Goal: Check status: Check status

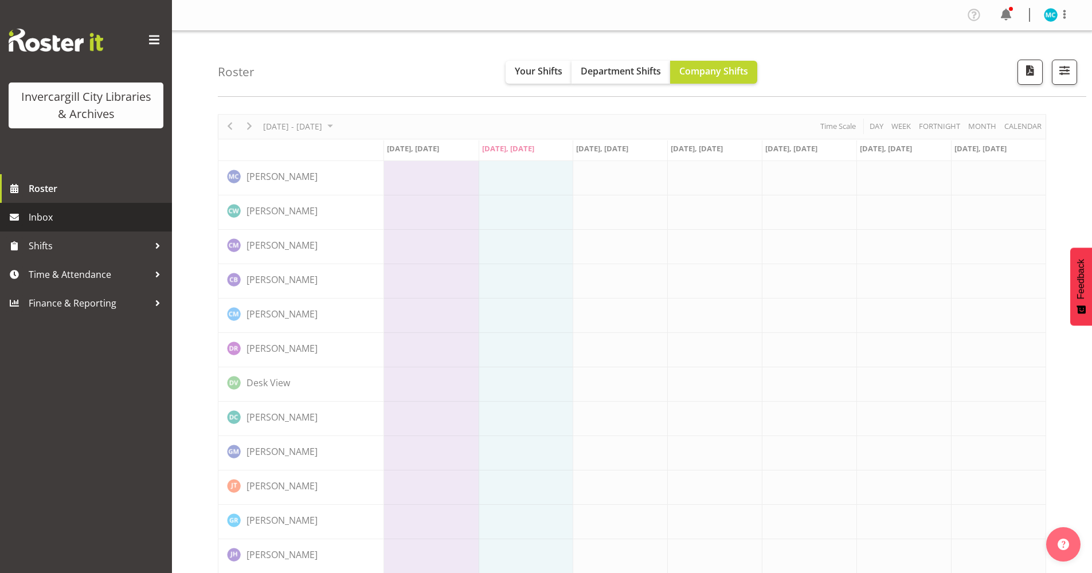
click at [47, 223] on span "Inbox" at bounding box center [98, 217] width 138 height 17
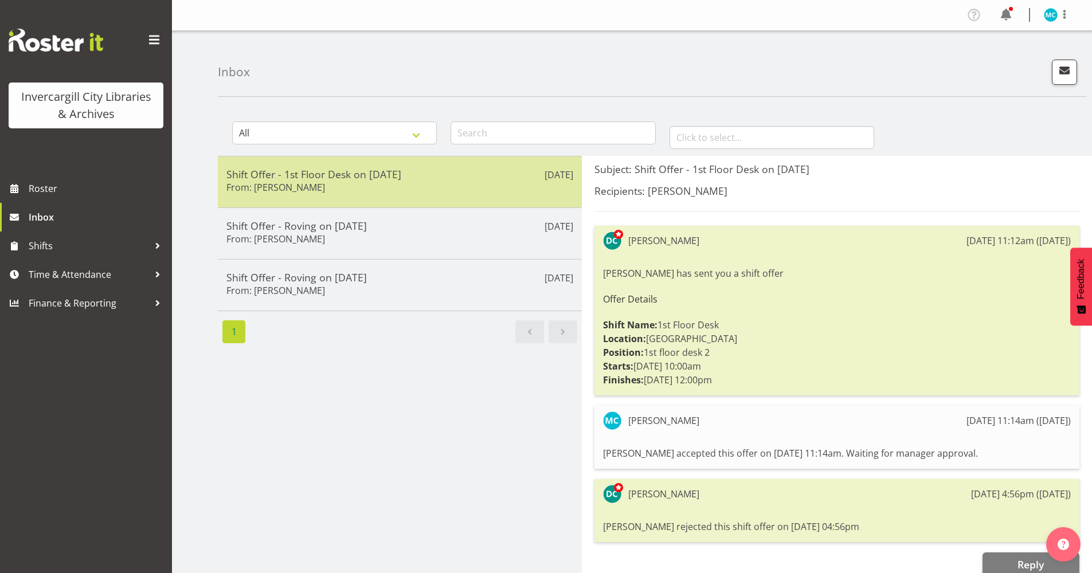
click at [364, 181] on div "Shift Offer - 1st Floor Desk on [DATE] From: [PERSON_NAME]" at bounding box center [399, 182] width 347 height 28
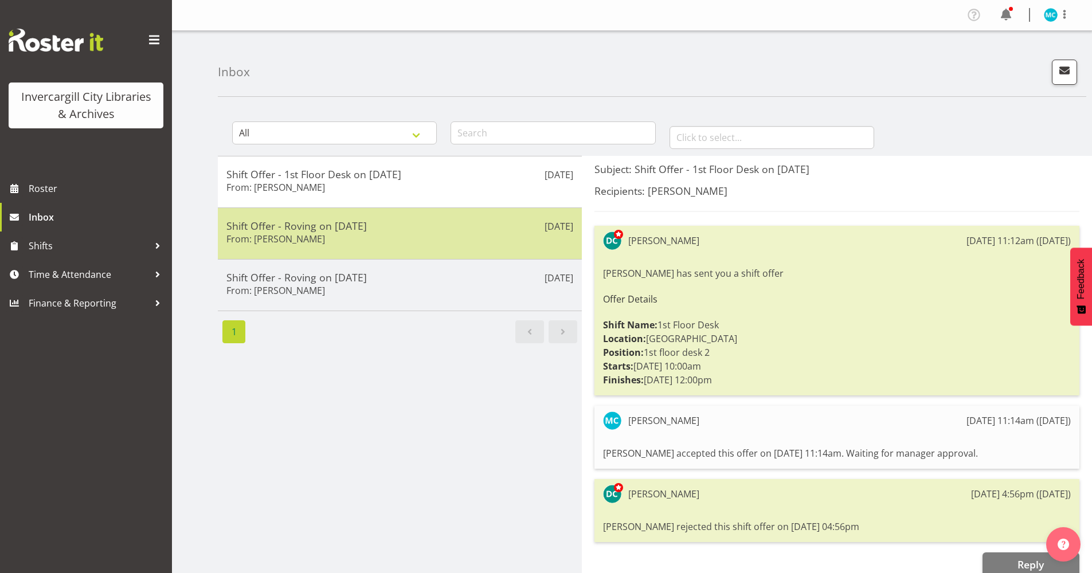
click at [367, 238] on div "Shift Offer - Roving on 13/09/25 From: Donald Cunningham" at bounding box center [399, 234] width 347 height 28
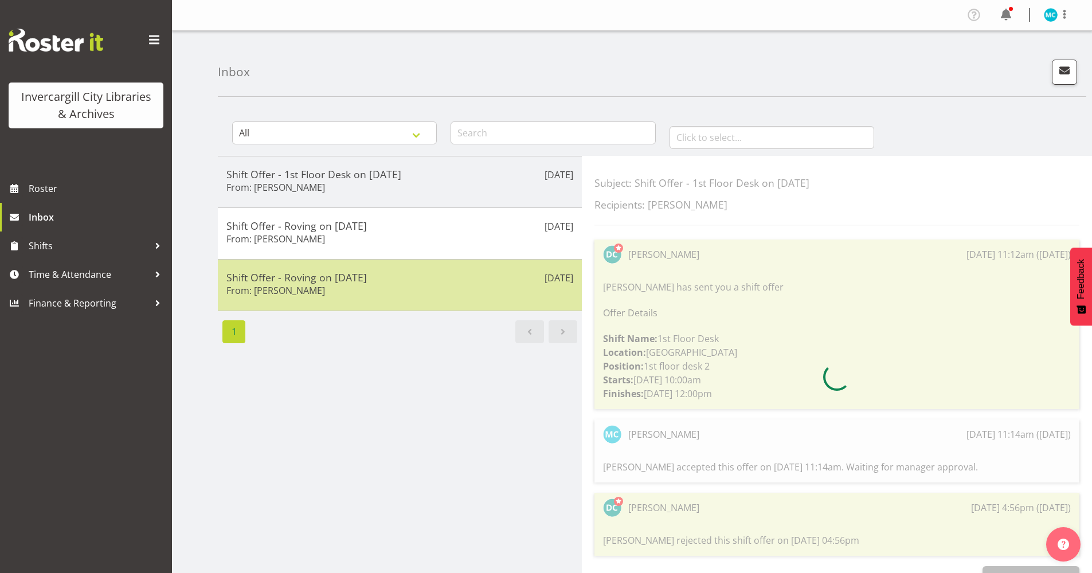
click at [369, 291] on div "Shift Offer - Roving on 13/09/25 From: Donald Cunningham" at bounding box center [399, 285] width 347 height 28
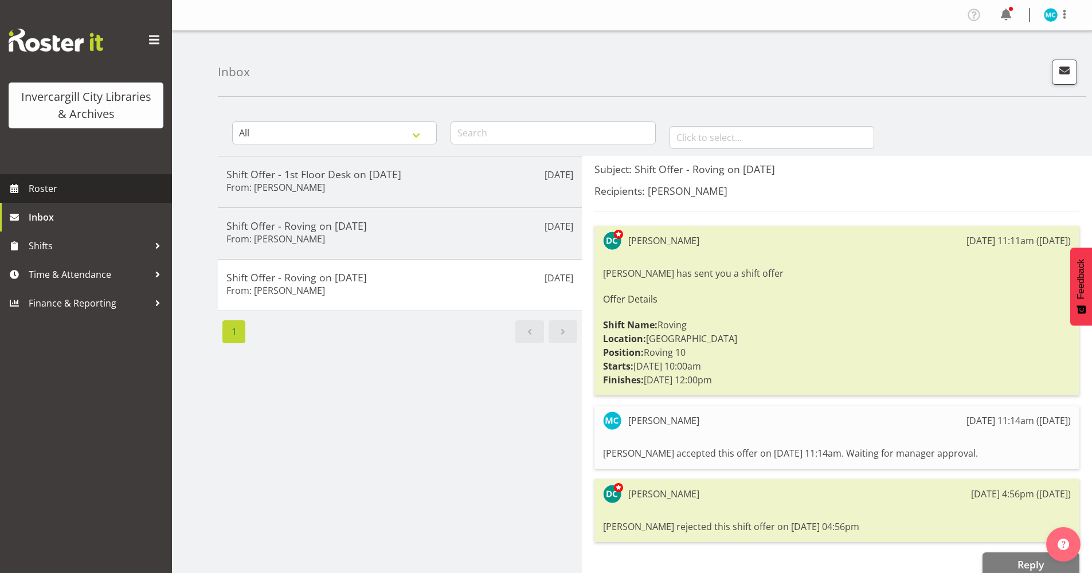
click at [40, 189] on span "Roster" at bounding box center [98, 188] width 138 height 17
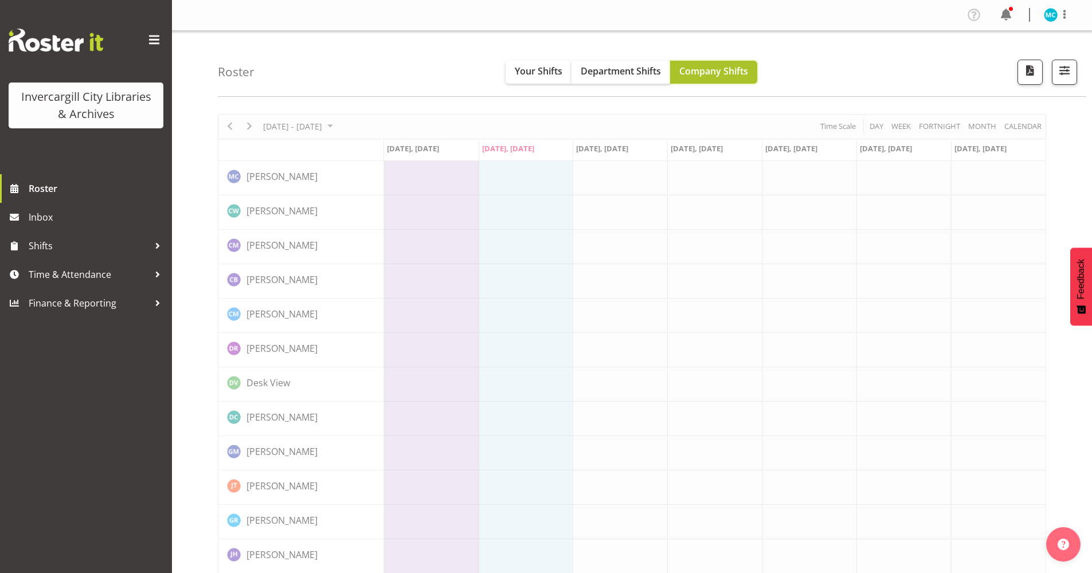
click at [700, 73] on span "Company Shifts" at bounding box center [713, 71] width 69 height 13
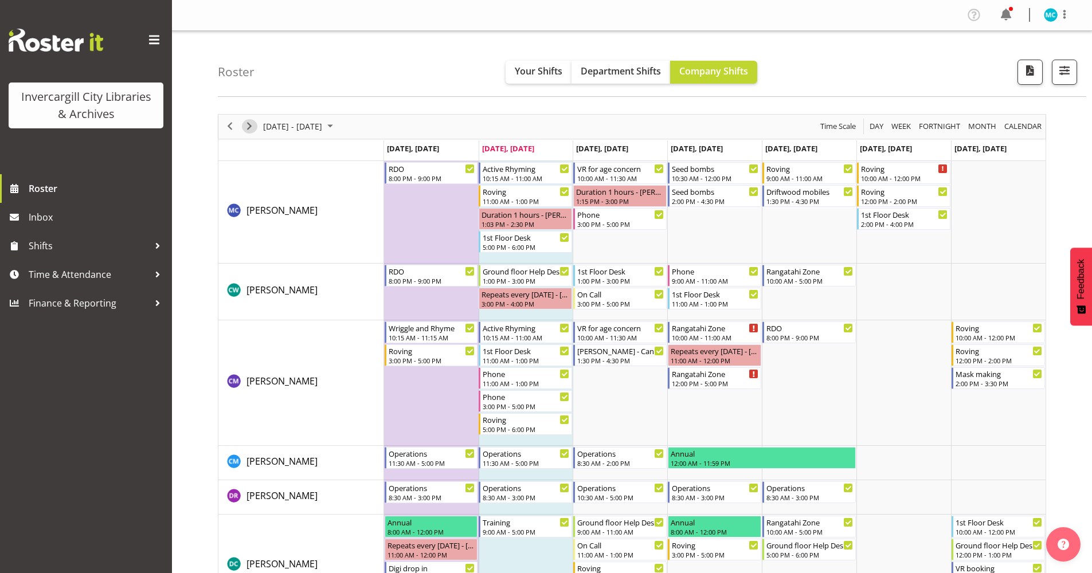
click at [249, 126] on span "Next" at bounding box center [249, 126] width 14 height 14
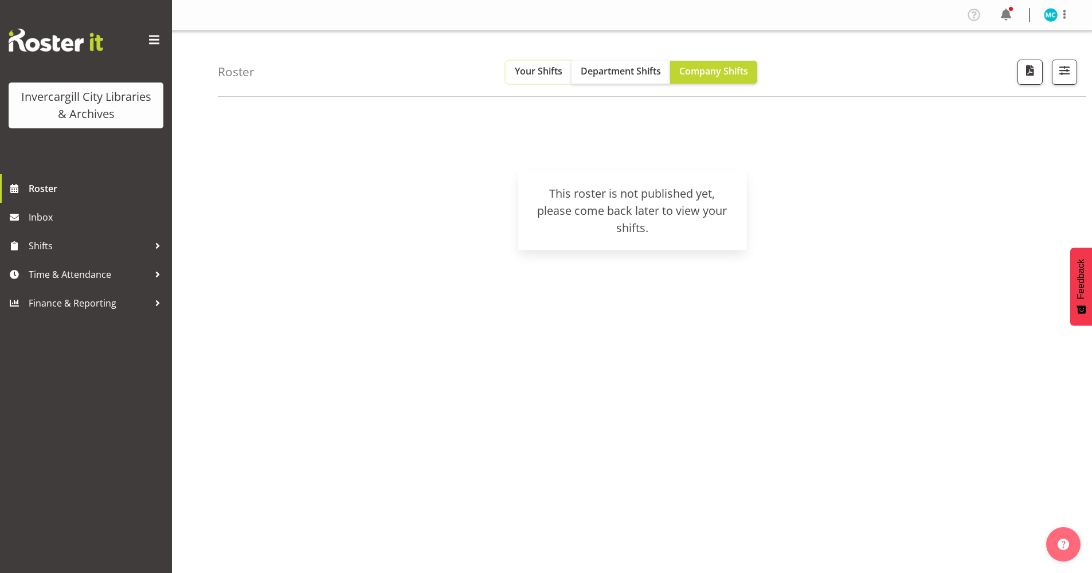
click at [525, 71] on span "Your Shifts" at bounding box center [539, 71] width 48 height 13
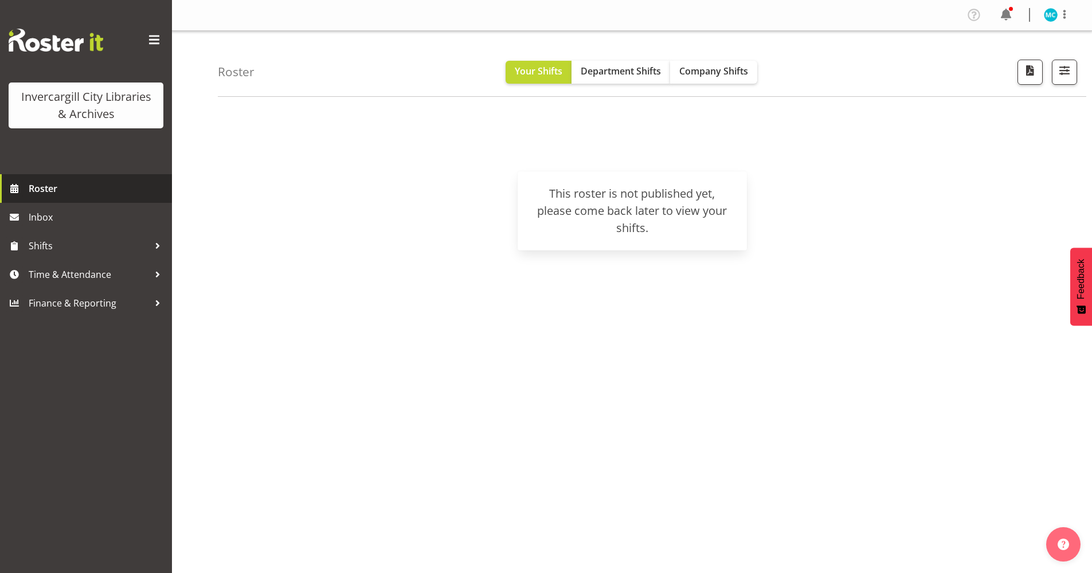
click at [48, 181] on span "Roster" at bounding box center [98, 188] width 138 height 17
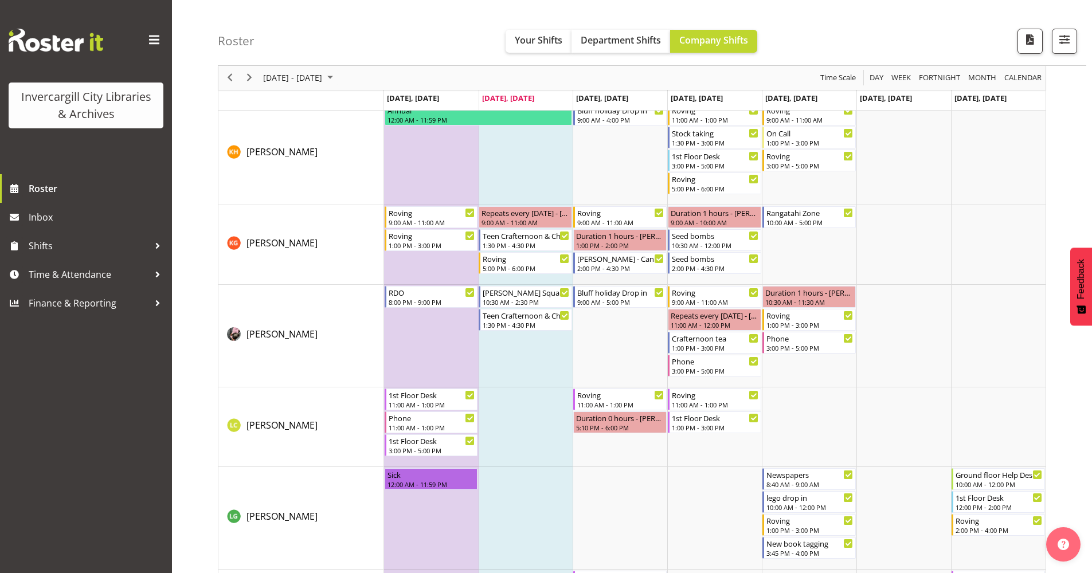
scroll to position [1032, 0]
